Goal: Task Accomplishment & Management: Manage account settings

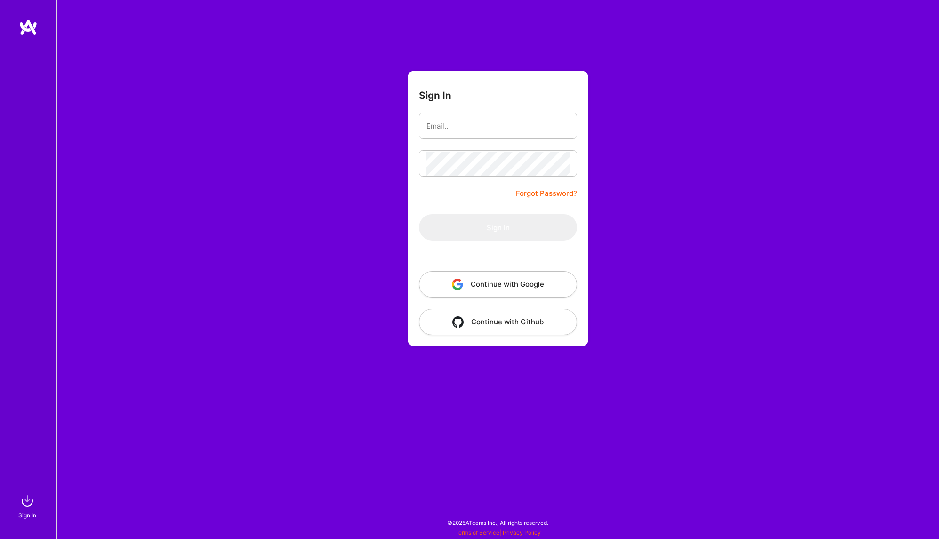
click at [475, 147] on form "Sign In Forgot Password? Sign In Continue with Google Continue with Github" at bounding box center [497, 209] width 181 height 276
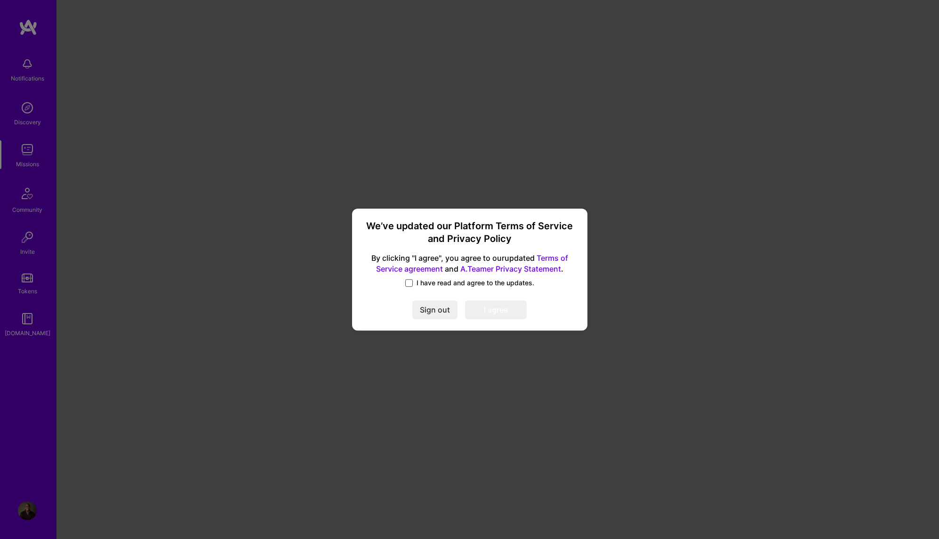
click at [410, 283] on span at bounding box center [409, 283] width 8 height 8
click at [0, 0] on input "I have read and agree to the updates." at bounding box center [0, 0] width 0 height 0
click at [499, 309] on button "I agree" at bounding box center [496, 310] width 62 height 19
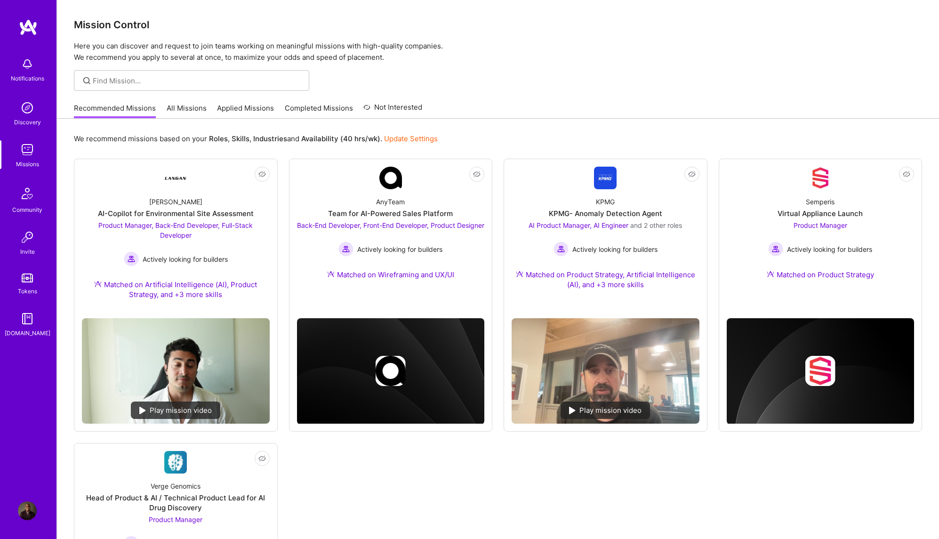
click at [29, 324] on img at bounding box center [27, 318] width 19 height 19
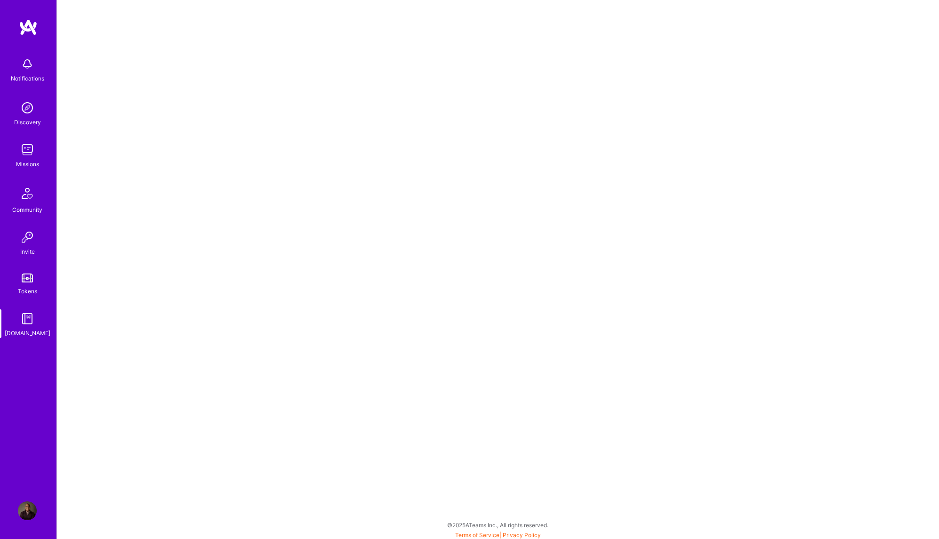
click at [28, 147] on img at bounding box center [27, 149] width 19 height 19
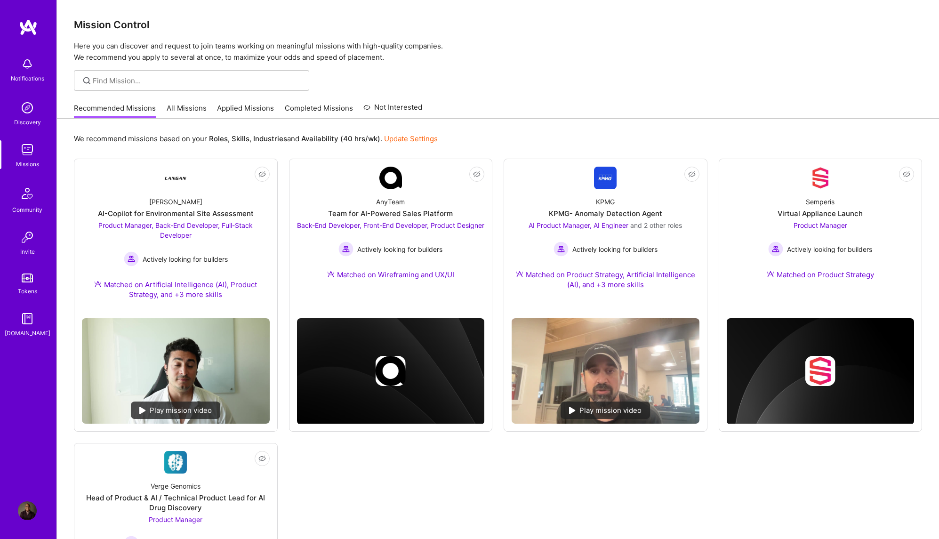
click at [30, 508] on img at bounding box center [27, 510] width 19 height 19
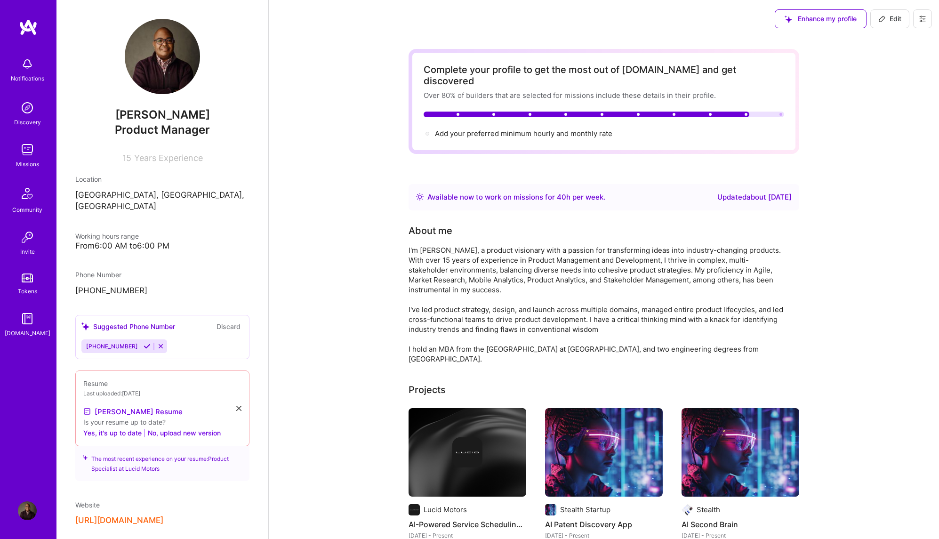
click at [899, 16] on span "Edit" at bounding box center [889, 18] width 23 height 9
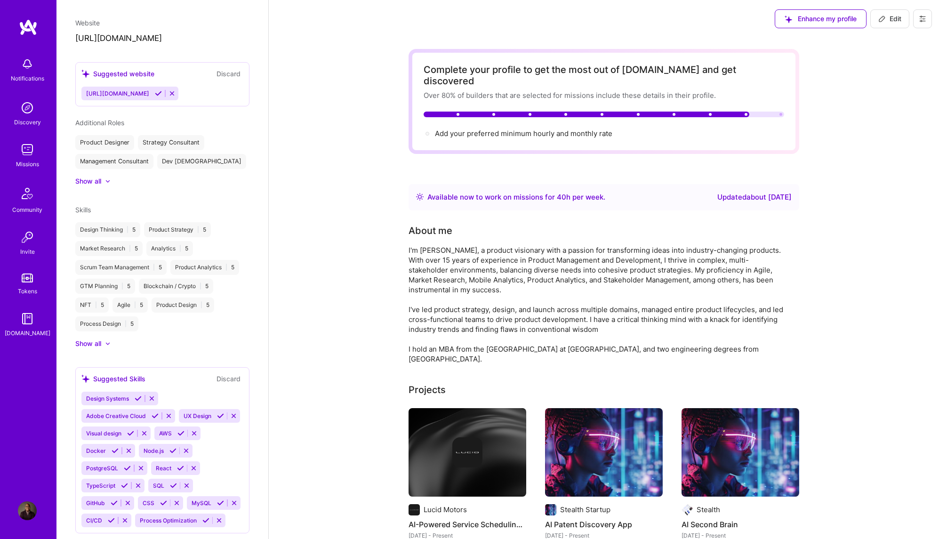
select select "US"
select select "Right Now"
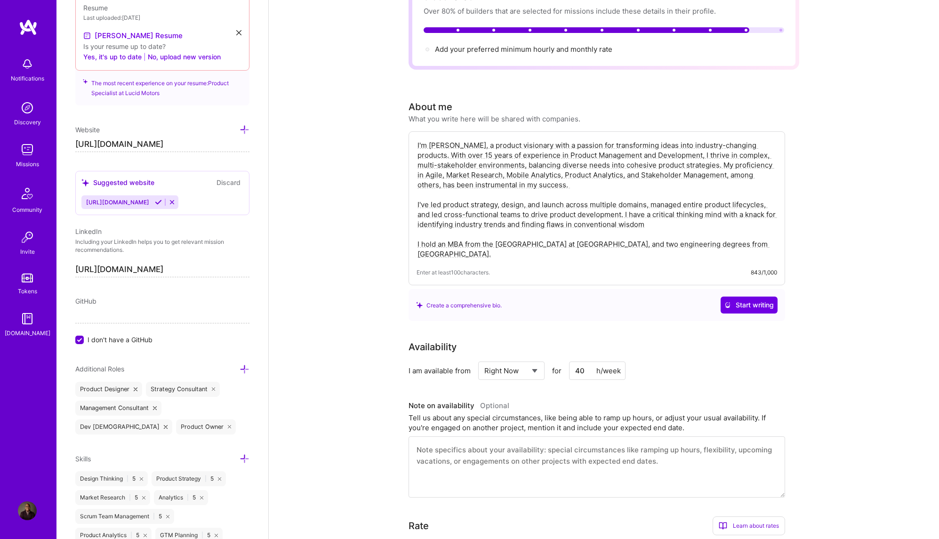
scroll to position [0, 0]
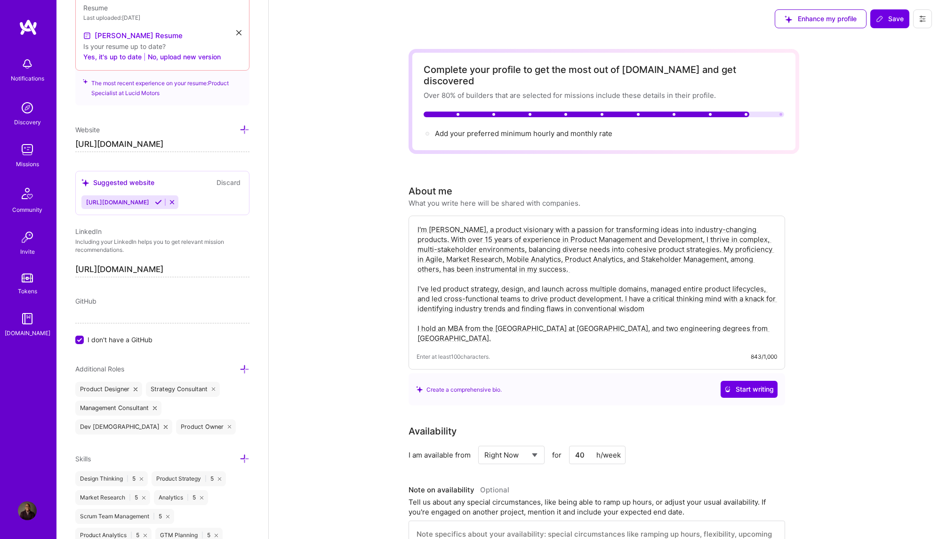
click at [831, 18] on span "Enhance my profile" at bounding box center [820, 18] width 72 height 9
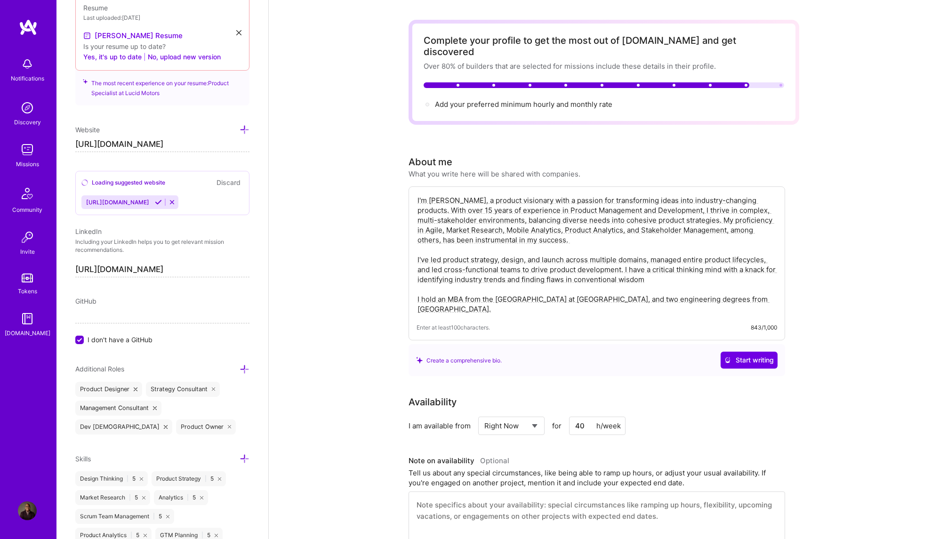
scroll to position [28, 0]
click at [618, 244] on textarea "I'm [PERSON_NAME], a product visionary with a passion for transforming ideas in…" at bounding box center [596, 255] width 360 height 120
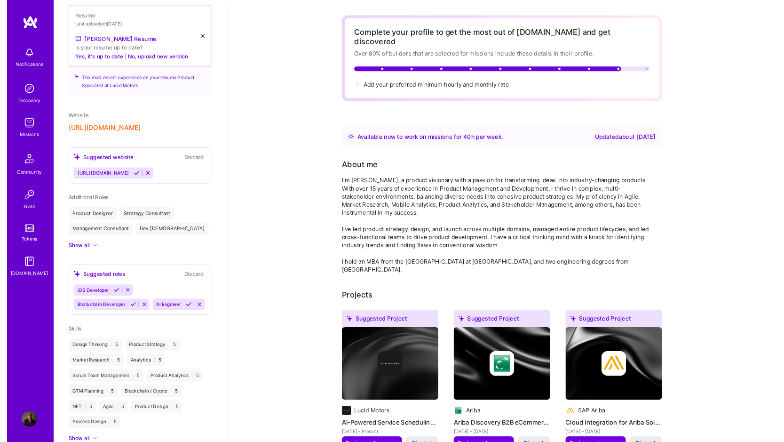
scroll to position [0, 0]
